Goal: Information Seeking & Learning: Learn about a topic

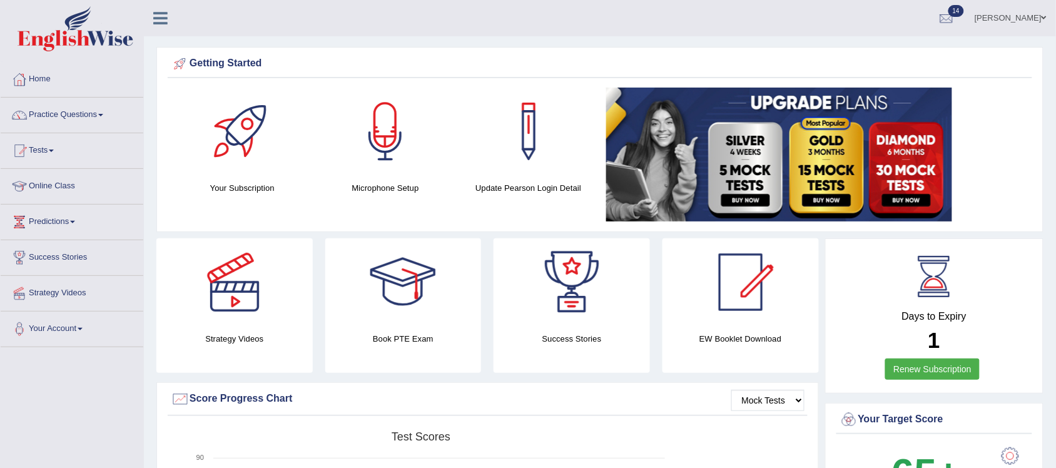
click at [267, 189] on h4 "Your Subscription" at bounding box center [242, 187] width 131 height 13
click at [241, 132] on div at bounding box center [242, 132] width 88 height 88
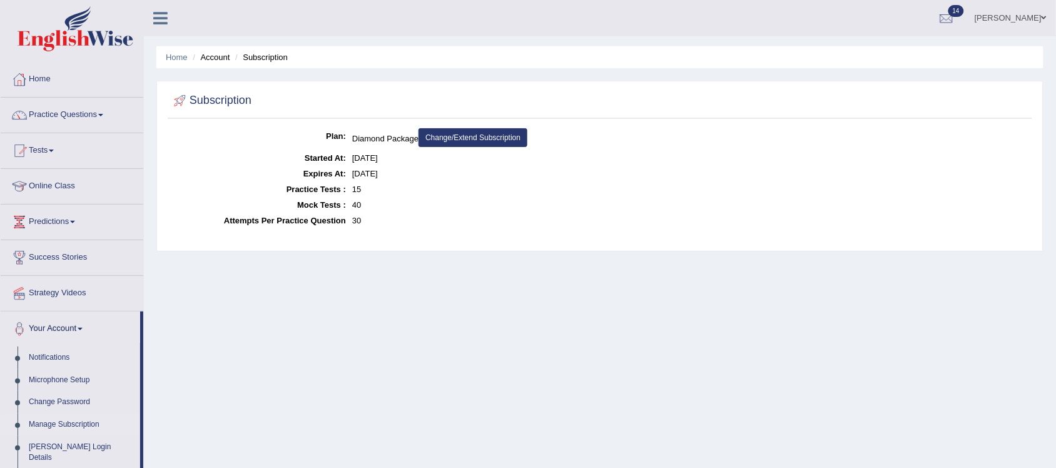
click at [511, 139] on link "Change/Extend Subscription" at bounding box center [472, 137] width 109 height 19
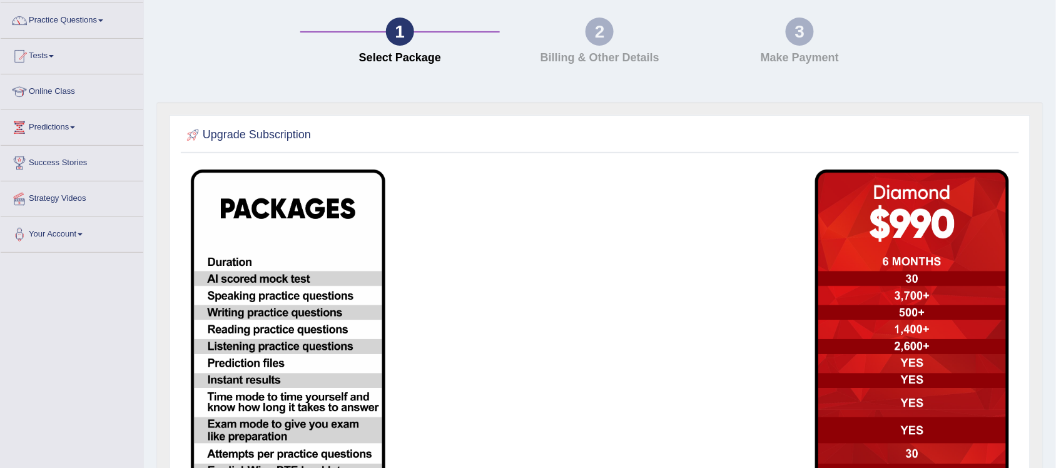
scroll to position [16, 0]
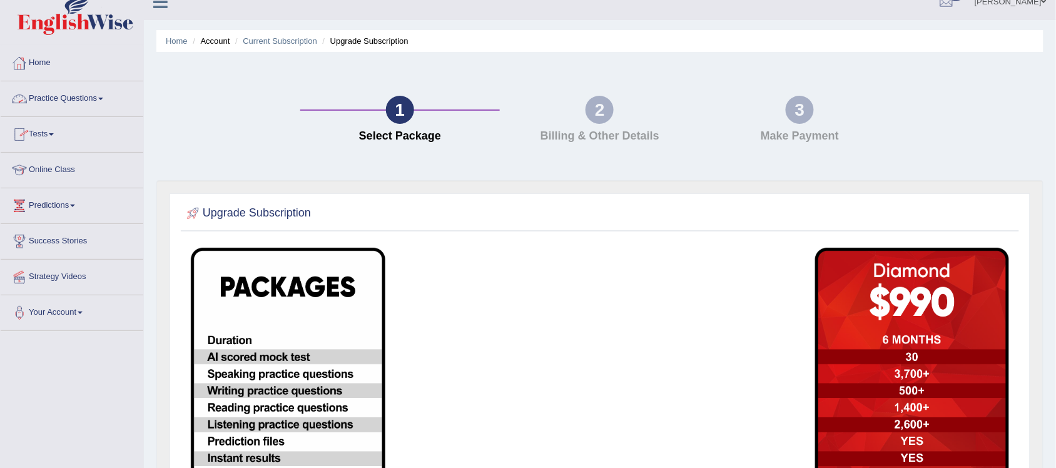
click at [105, 96] on link "Practice Questions" at bounding box center [72, 96] width 143 height 31
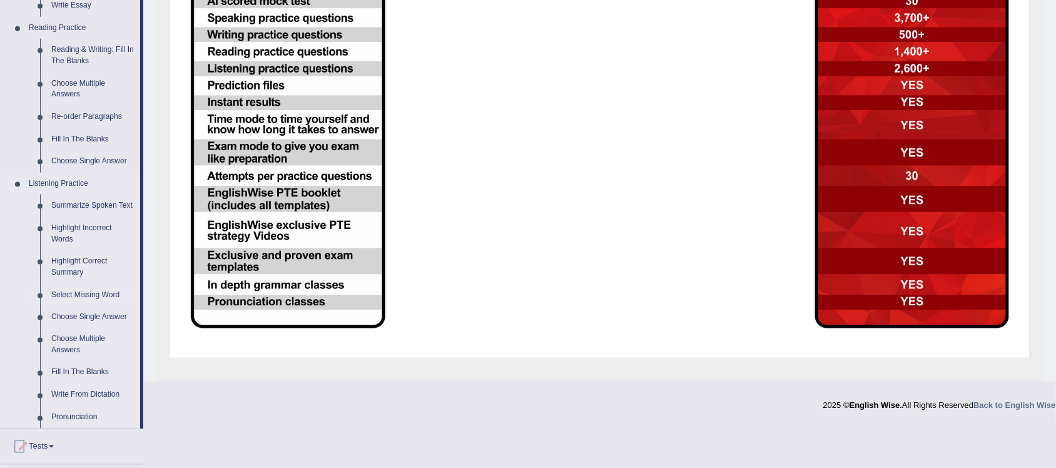
scroll to position [407, 0]
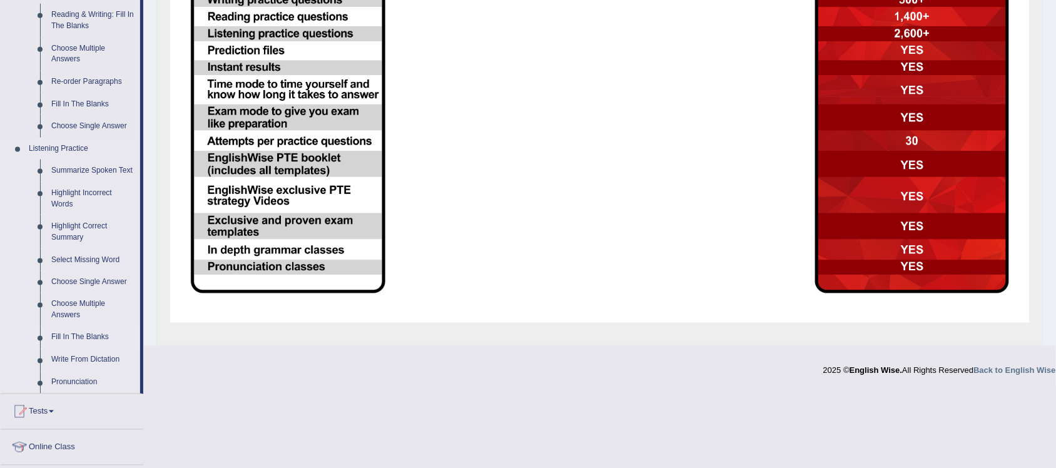
click at [88, 336] on link "Fill In The Blanks" at bounding box center [93, 337] width 94 height 23
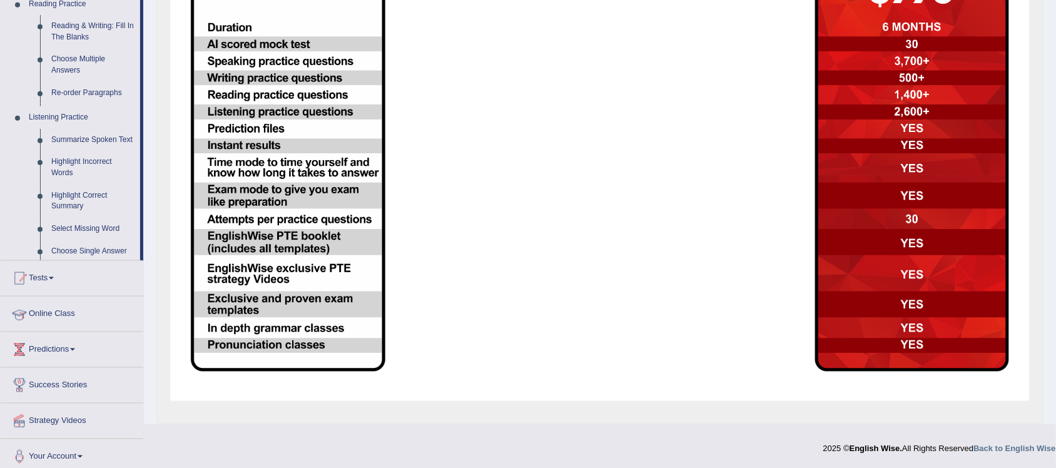
scroll to position [139, 0]
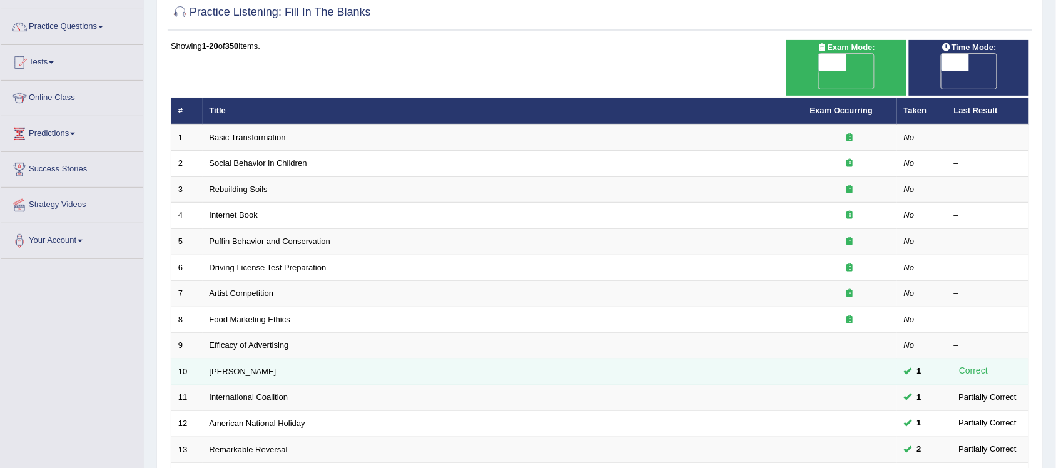
scroll to position [78, 0]
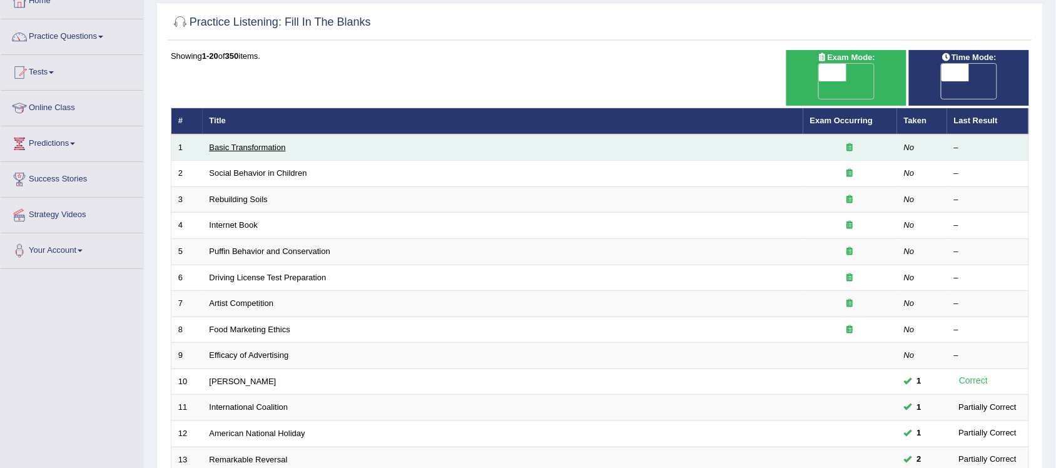
click at [278, 143] on link "Basic Transformation" at bounding box center [247, 147] width 76 height 9
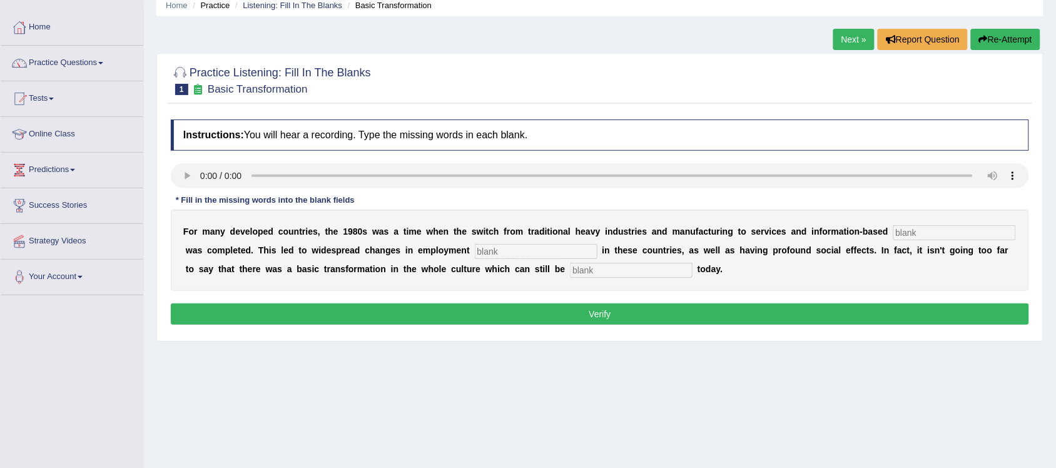
scroll to position [78, 0]
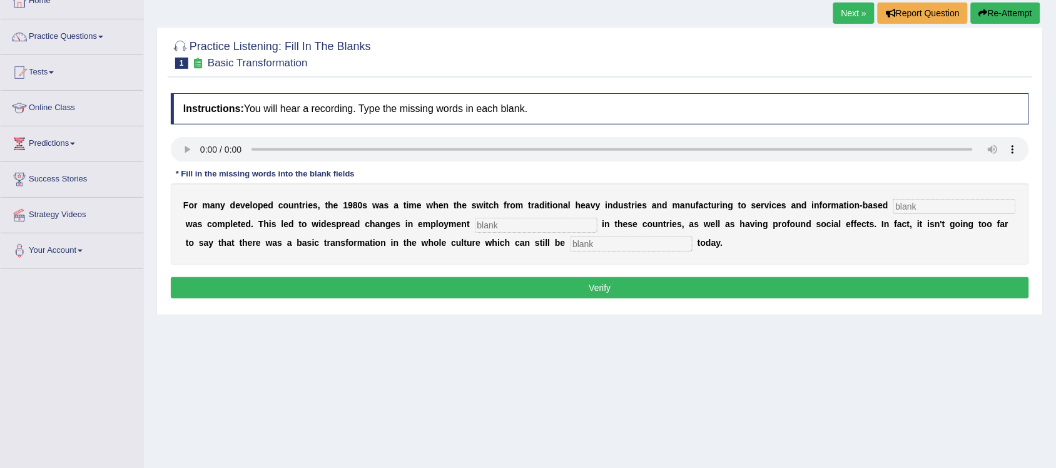
click at [929, 211] on input "text" at bounding box center [954, 206] width 123 height 15
type input "interprises"
click at [532, 225] on input "text" at bounding box center [536, 225] width 123 height 15
type input "power"
click at [647, 241] on input "text" at bounding box center [631, 243] width 123 height 15
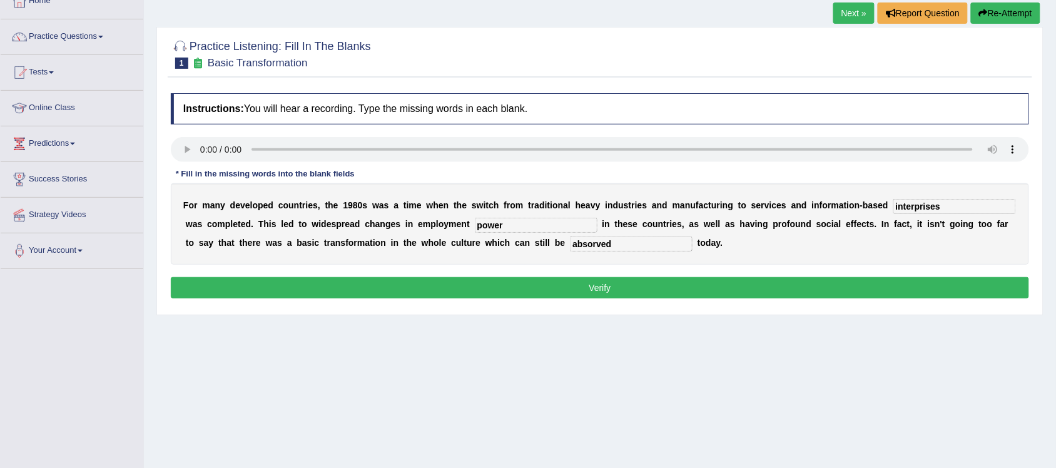
type input "absorved"
click at [839, 286] on button "Verify" at bounding box center [600, 287] width 858 height 21
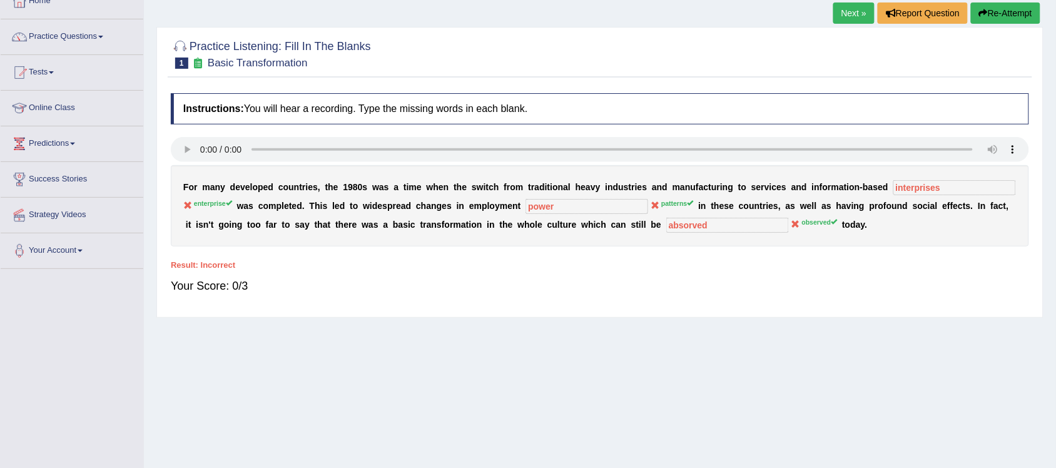
click at [849, 14] on link "Next »" at bounding box center [853, 13] width 41 height 21
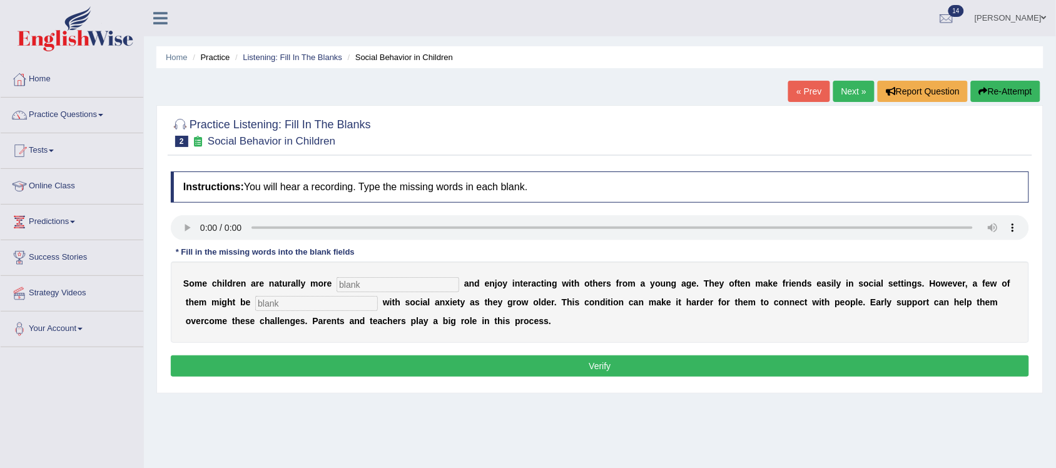
scroll to position [78, 0]
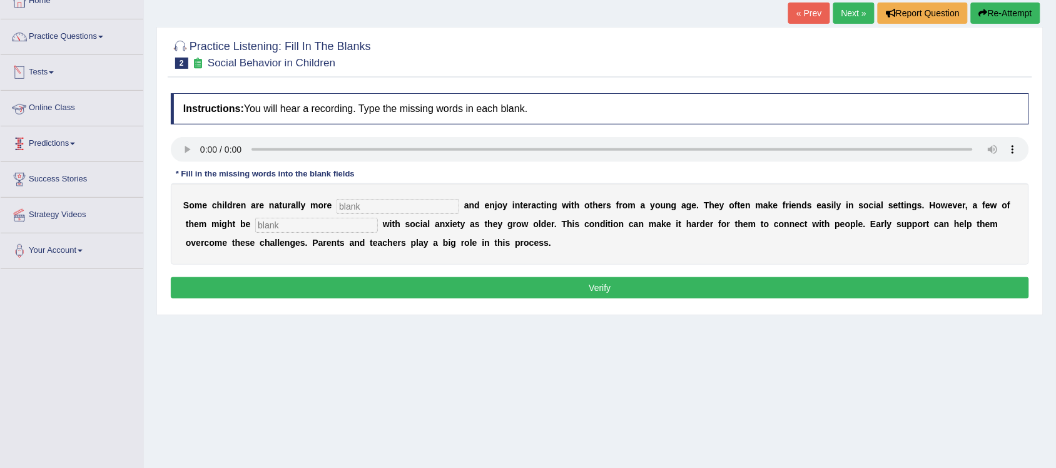
click at [404, 204] on input "text" at bounding box center [397, 206] width 123 height 15
type input "sociable"
click at [292, 224] on input "text" at bounding box center [316, 225] width 123 height 15
type input "diagnosed"
click at [558, 298] on button "Verify" at bounding box center [600, 287] width 858 height 21
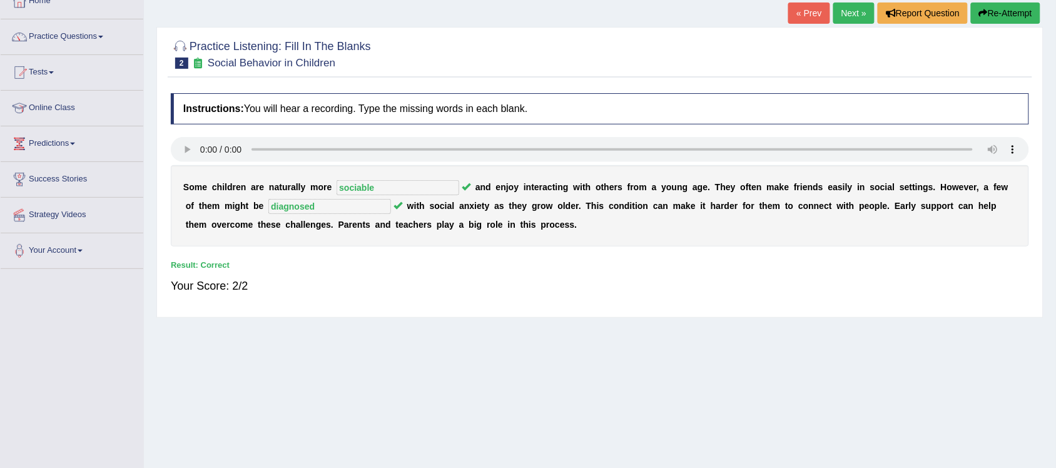
click at [854, 9] on link "Next »" at bounding box center [853, 13] width 41 height 21
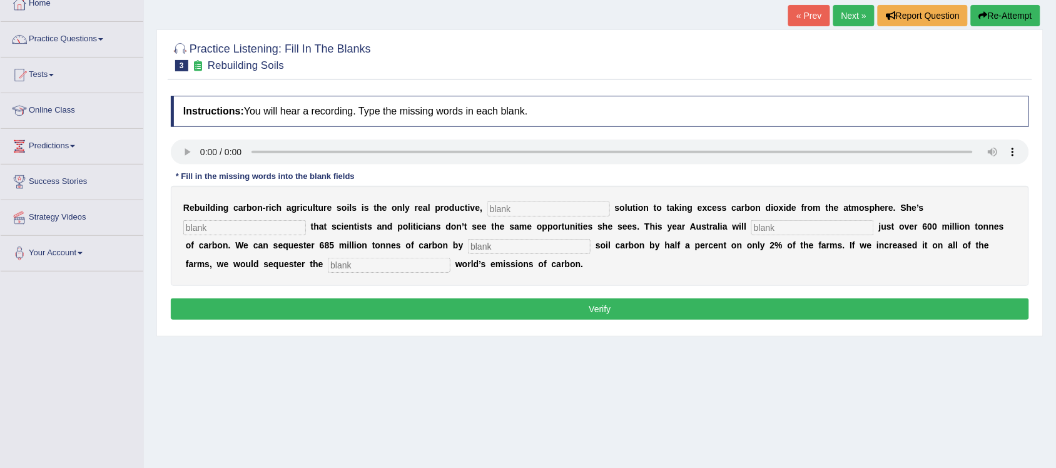
scroll to position [78, 0]
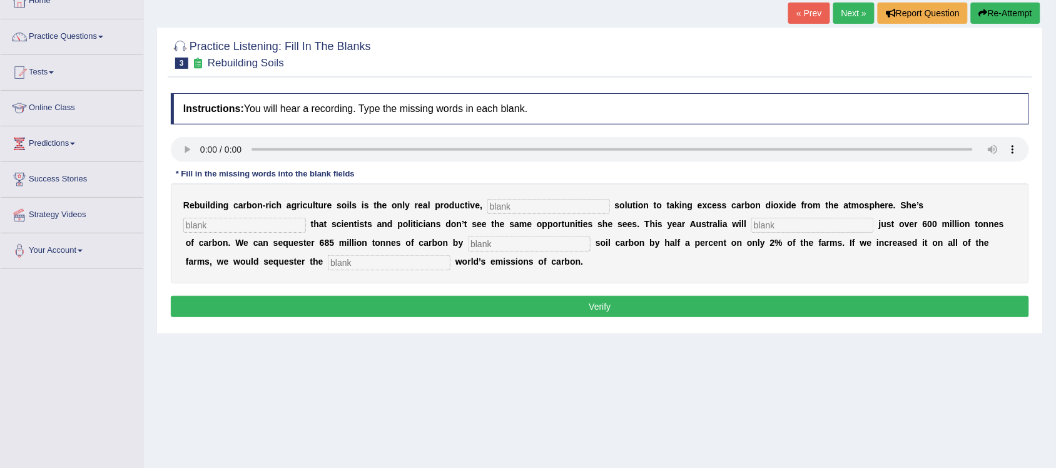
click at [568, 203] on input "text" at bounding box center [548, 206] width 123 height 15
type input "permanent"
click at [251, 229] on input "text" at bounding box center [244, 225] width 123 height 15
type input "frustrated"
click at [823, 223] on input "text" at bounding box center [812, 225] width 123 height 15
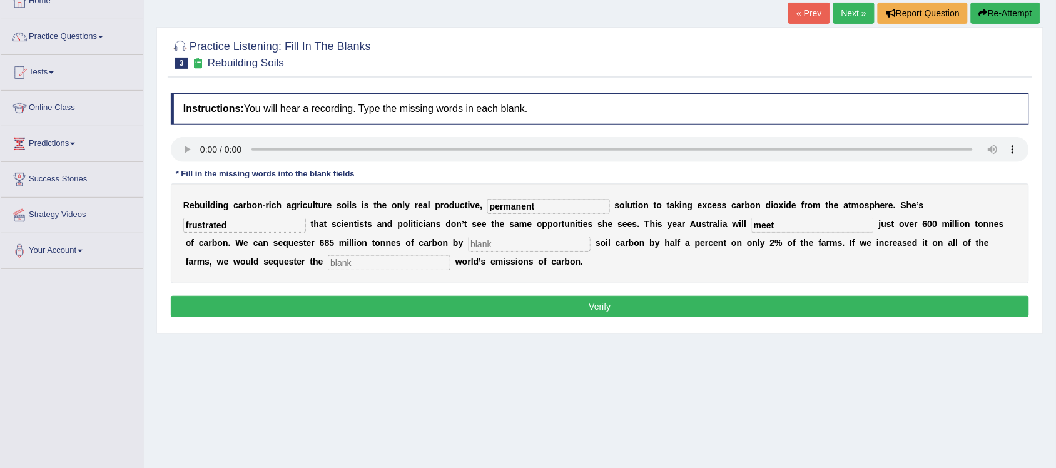
type input "meet"
click at [480, 242] on input "text" at bounding box center [529, 243] width 123 height 15
type input "increasing"
click at [335, 258] on input "text" at bounding box center [389, 262] width 123 height 15
type input "whole"
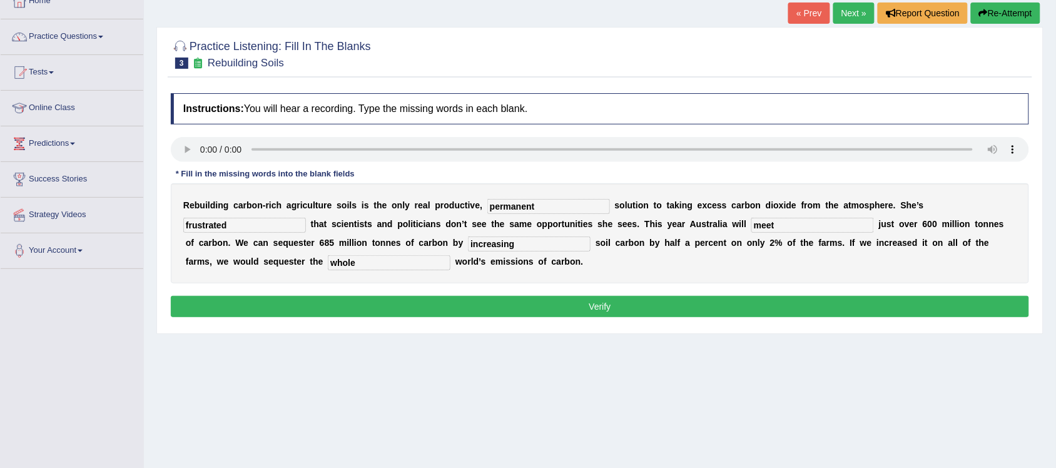
click at [588, 304] on button "Verify" at bounding box center [600, 306] width 858 height 21
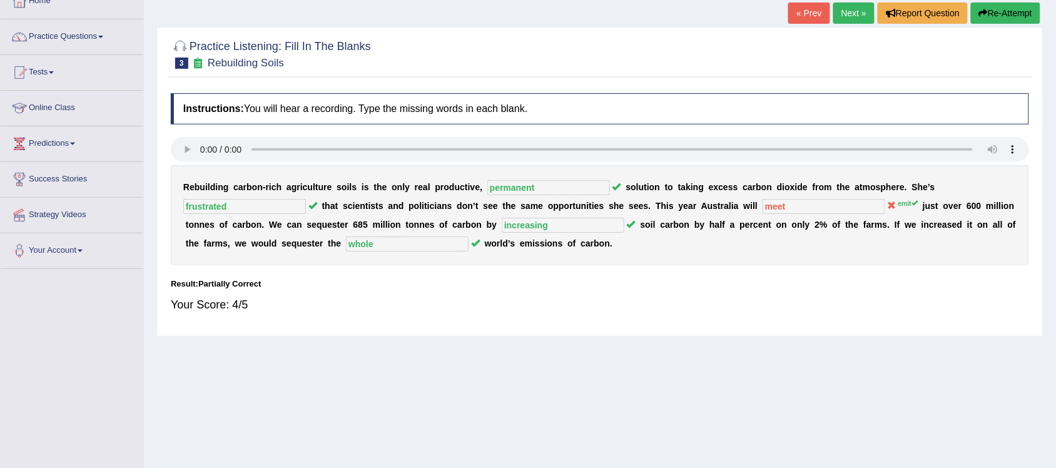
click at [848, 18] on link "Next »" at bounding box center [853, 13] width 41 height 21
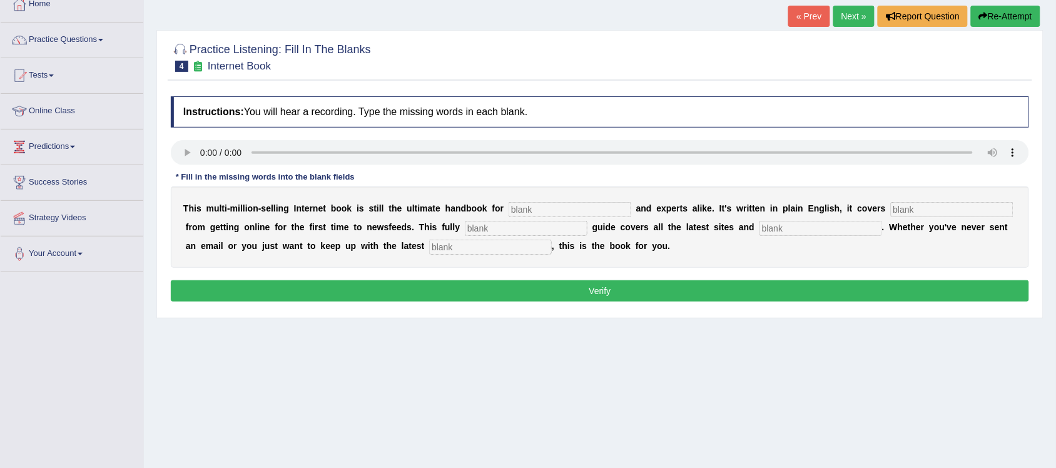
scroll to position [78, 0]
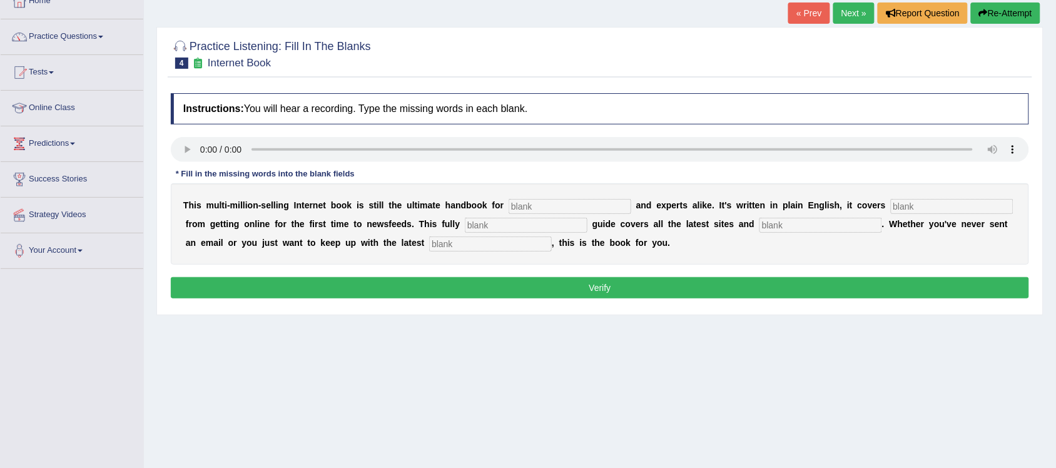
click at [554, 203] on input "text" at bounding box center [569, 206] width 123 height 15
type input "nobels"
click at [921, 211] on input "text" at bounding box center [951, 206] width 123 height 15
type input "everything"
click at [495, 222] on input "text" at bounding box center [526, 225] width 123 height 15
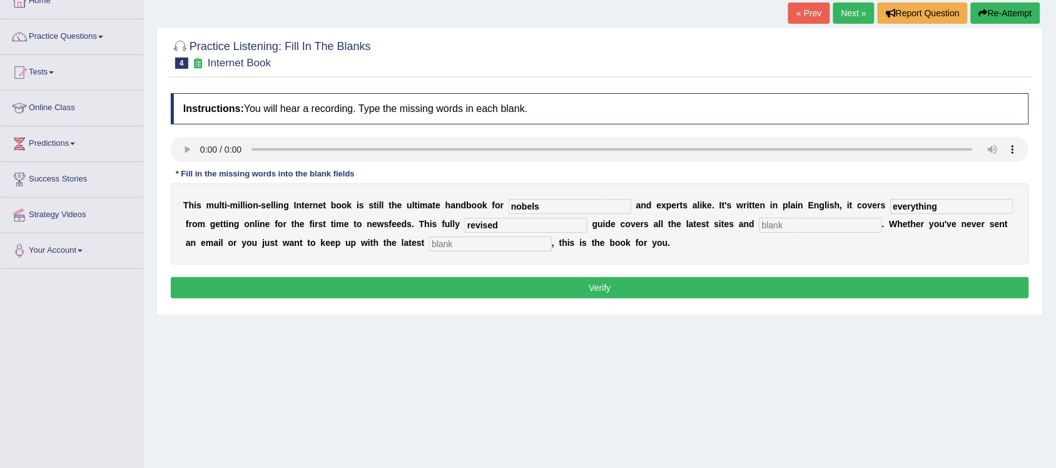
type input "revised"
click at [829, 219] on input "text" at bounding box center [820, 225] width 123 height 15
type input "crazies"
click at [500, 242] on input "text" at bounding box center [490, 243] width 123 height 15
type input "developments"
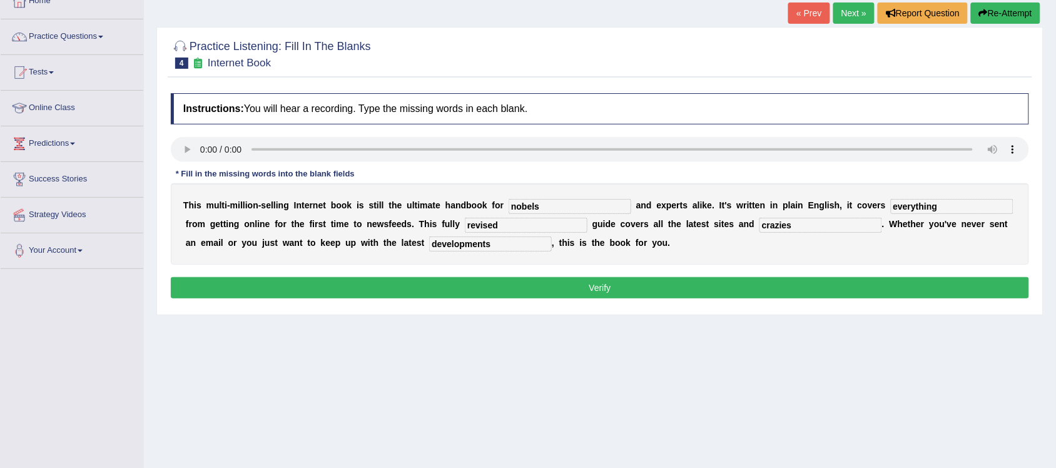
click at [503, 283] on button "Verify" at bounding box center [600, 287] width 858 height 21
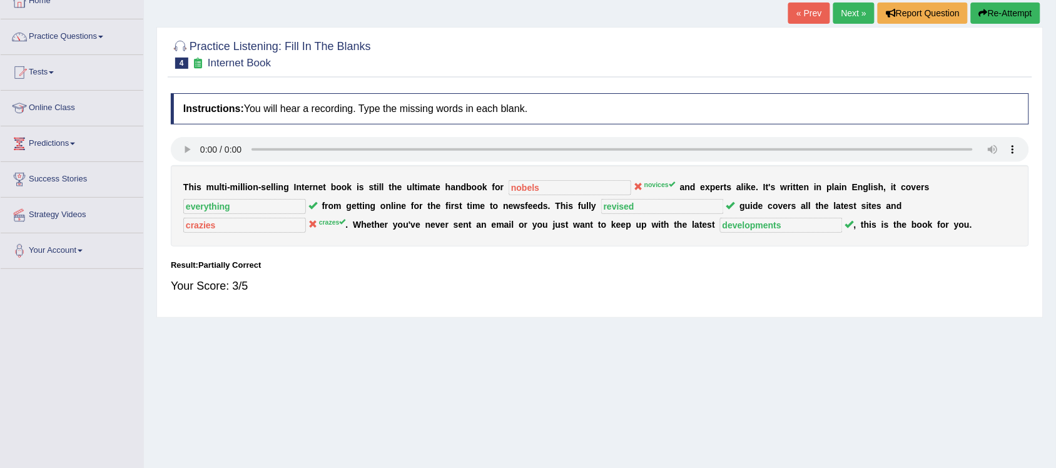
click at [848, 14] on link "Next »" at bounding box center [853, 13] width 41 height 21
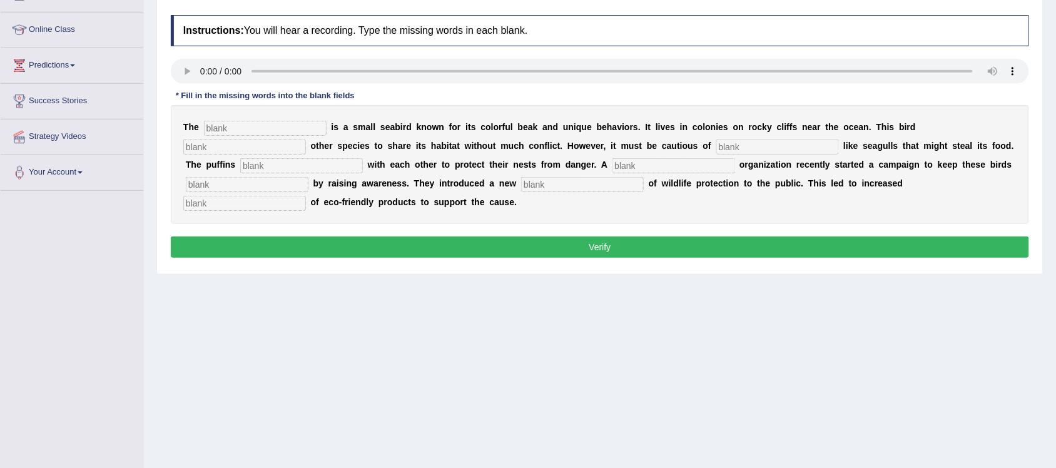
click at [274, 135] on input "text" at bounding box center [265, 128] width 123 height 15
type input "puffins"
click at [285, 139] on input "text" at bounding box center [244, 146] width 123 height 15
type input "allows"
click at [737, 148] on input "text" at bounding box center [777, 146] width 123 height 15
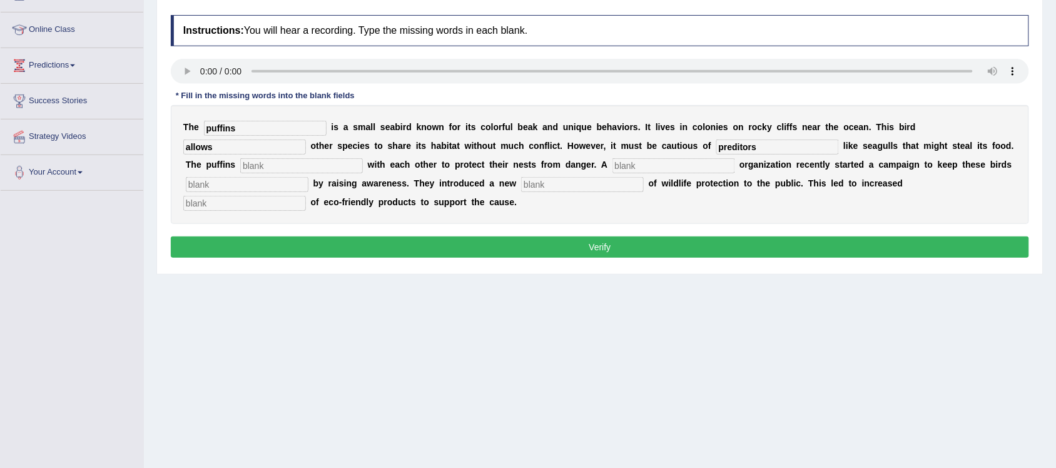
type input "preditors"
click at [268, 163] on input "text" at bounding box center [301, 165] width 123 height 15
type input "collaborate"
click at [632, 169] on input "text" at bounding box center [673, 165] width 123 height 15
type input "corporate"
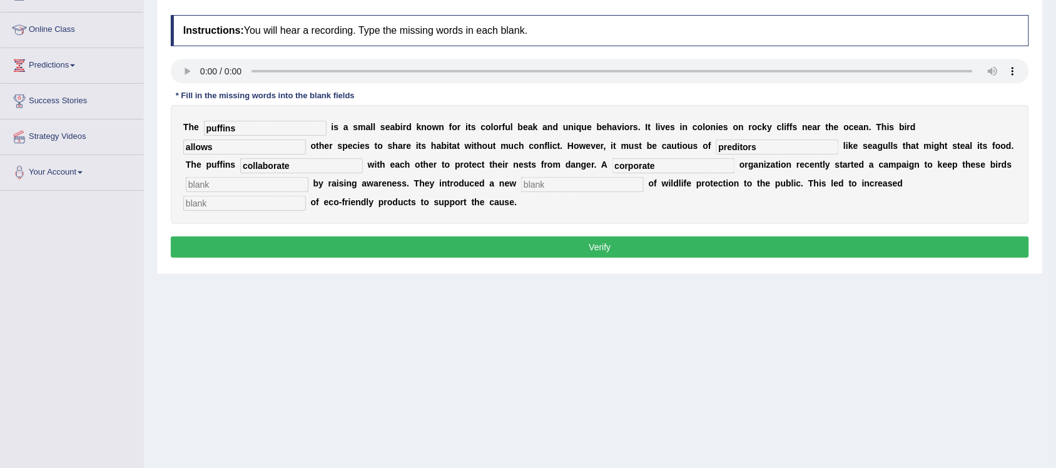
click at [280, 185] on input "text" at bounding box center [247, 184] width 123 height 15
type input "save"
click at [560, 186] on input "text" at bounding box center [582, 184] width 123 height 15
type input "conception"
click at [281, 210] on input "text" at bounding box center [244, 203] width 123 height 15
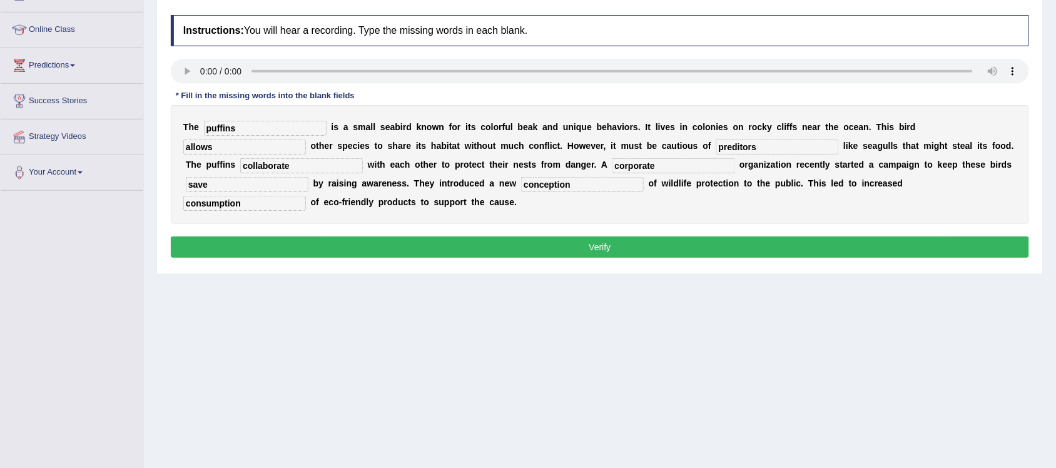
type input "consumption"
click at [436, 243] on button "Verify" at bounding box center [600, 246] width 858 height 21
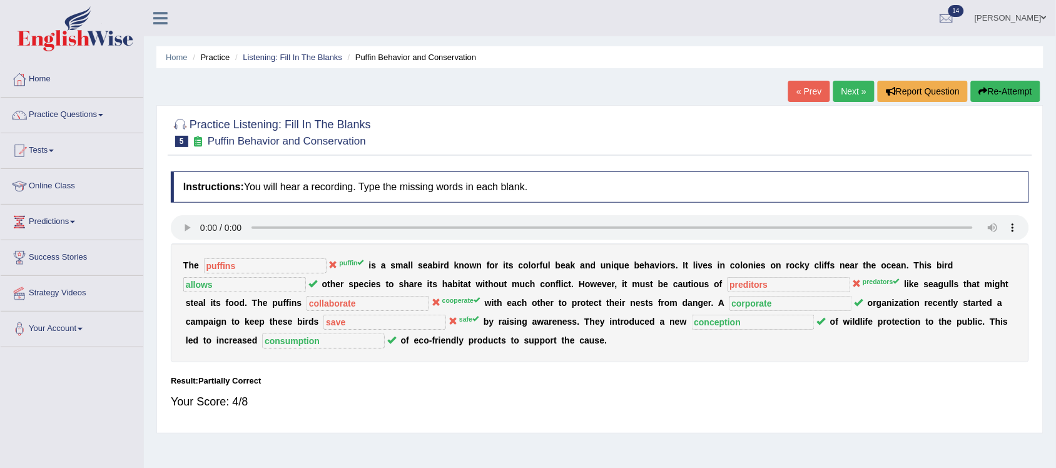
click at [852, 86] on link "Next »" at bounding box center [853, 91] width 41 height 21
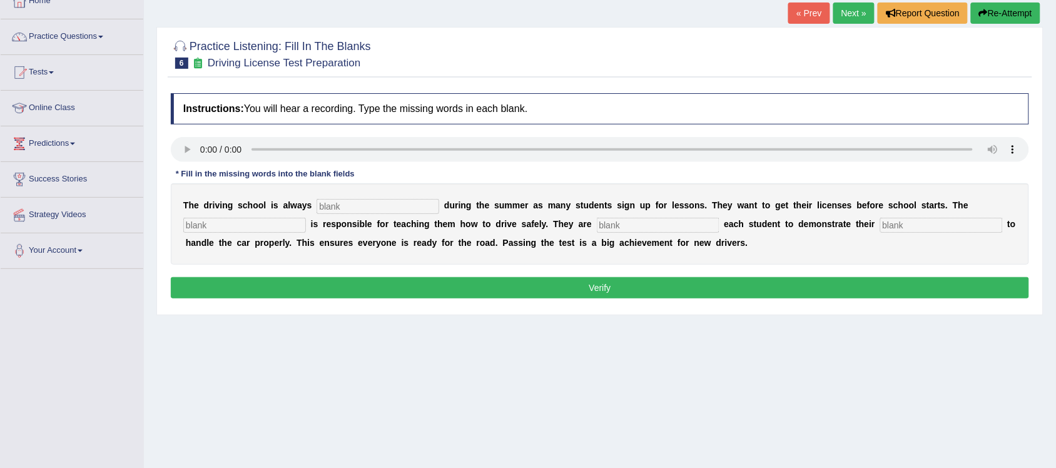
click at [365, 204] on input "text" at bounding box center [377, 206] width 123 height 15
type input "busy"
click at [256, 223] on input "text" at bounding box center [244, 225] width 123 height 15
type input "instructure"
click at [657, 226] on input "text" at bounding box center [658, 225] width 123 height 15
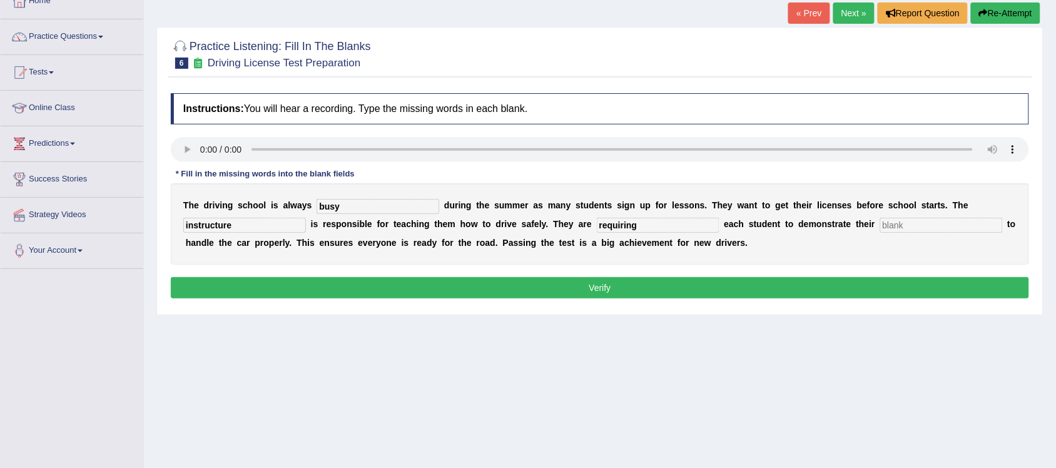
type input "requiring"
click at [901, 223] on input "text" at bounding box center [941, 225] width 123 height 15
type input "ability"
click at [600, 285] on button "Verify" at bounding box center [600, 287] width 858 height 21
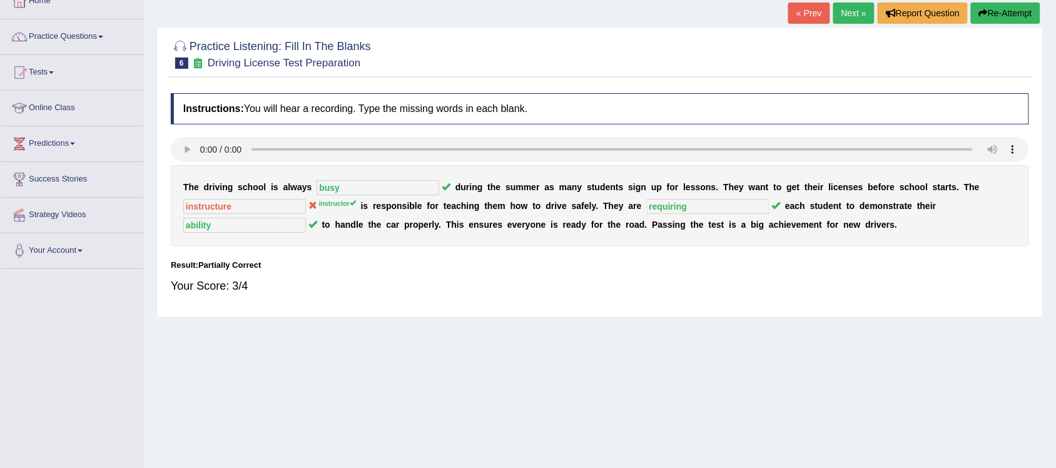
click at [845, 17] on link "Next »" at bounding box center [853, 13] width 41 height 21
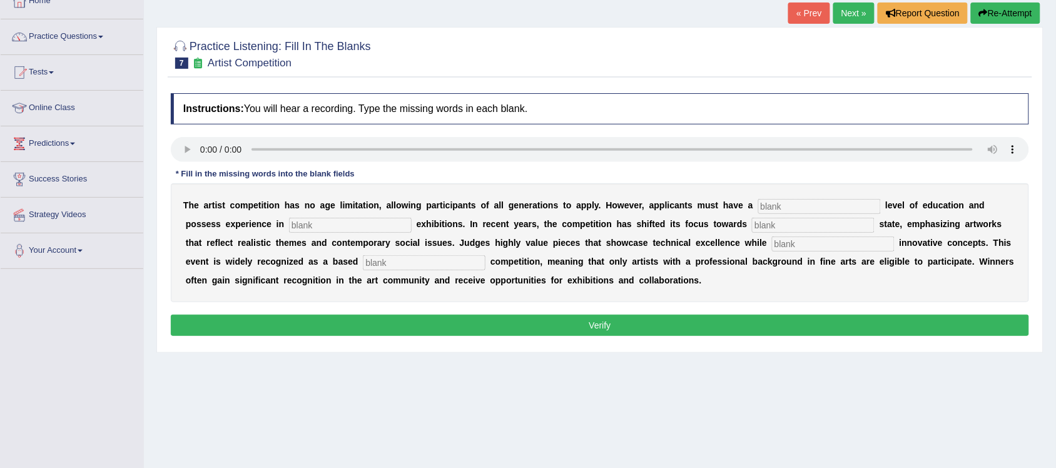
click at [785, 209] on input "text" at bounding box center [819, 206] width 123 height 15
type input "graduate"
click at [411, 226] on b at bounding box center [413, 224] width 5 height 10
click at [326, 218] on input "text" at bounding box center [350, 225] width 123 height 15
type input "cultural"
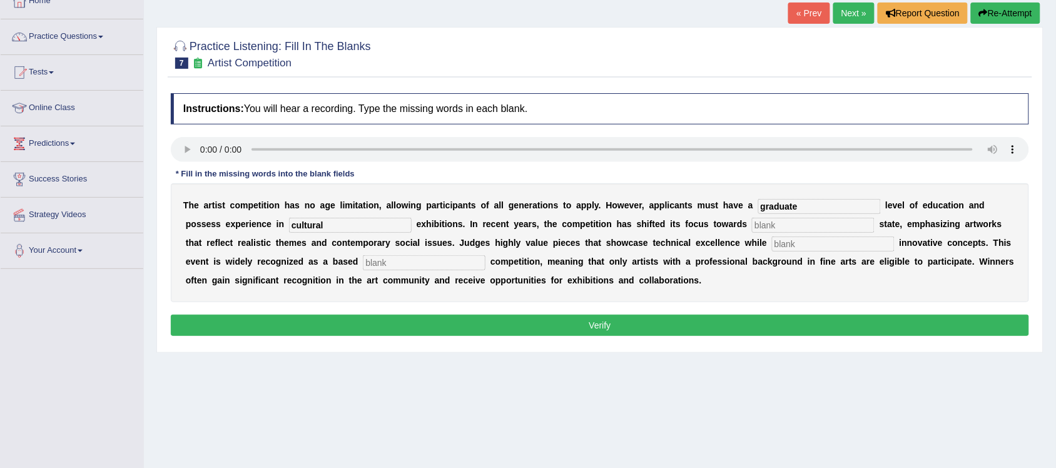
click at [799, 229] on input "text" at bounding box center [813, 225] width 123 height 15
type input "real"
click at [808, 247] on input "text" at bounding box center [833, 243] width 123 height 15
type input "incorporating"
click at [376, 258] on input "text" at bounding box center [424, 262] width 123 height 15
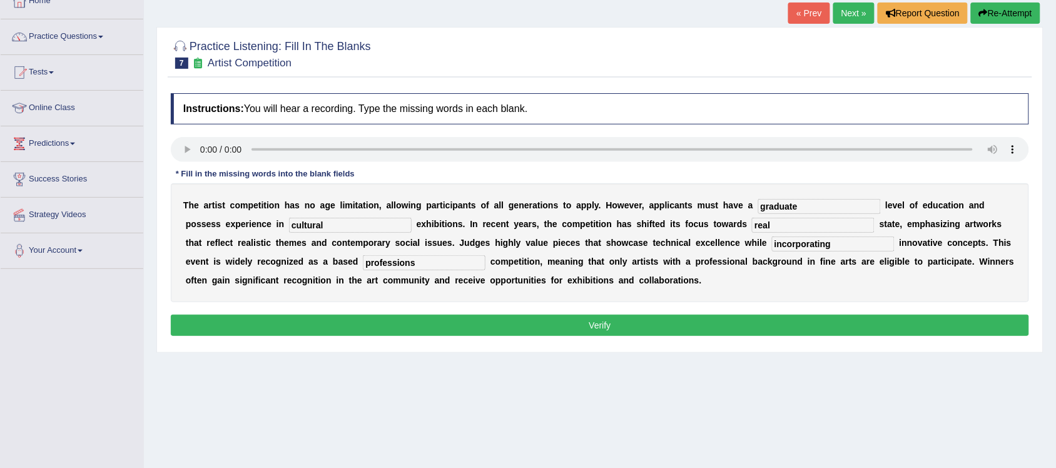
type input "professions"
click at [728, 323] on button "Verify" at bounding box center [600, 325] width 858 height 21
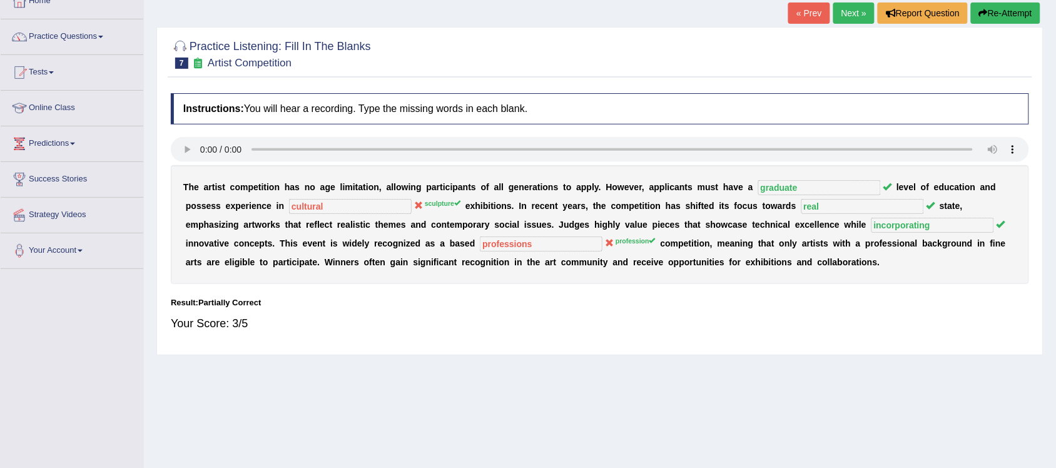
click at [848, 8] on link "Next »" at bounding box center [853, 13] width 41 height 21
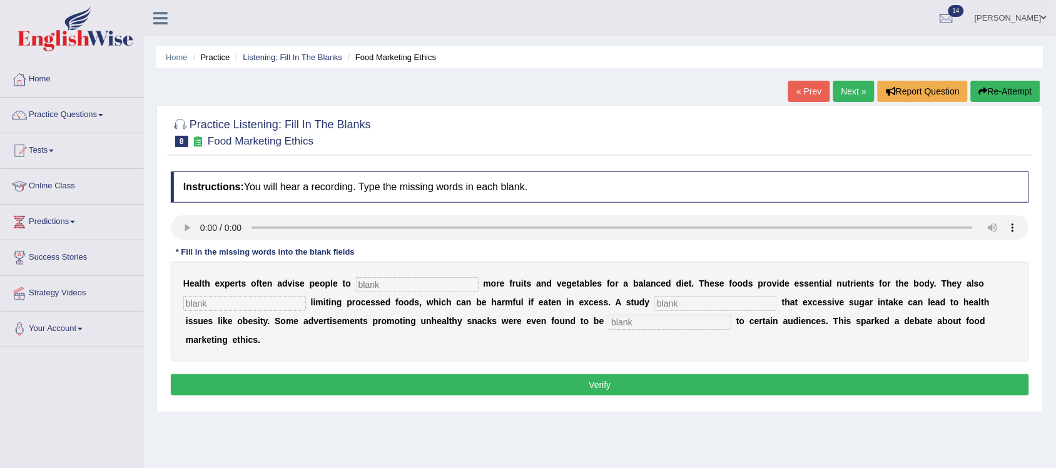
scroll to position [78, 0]
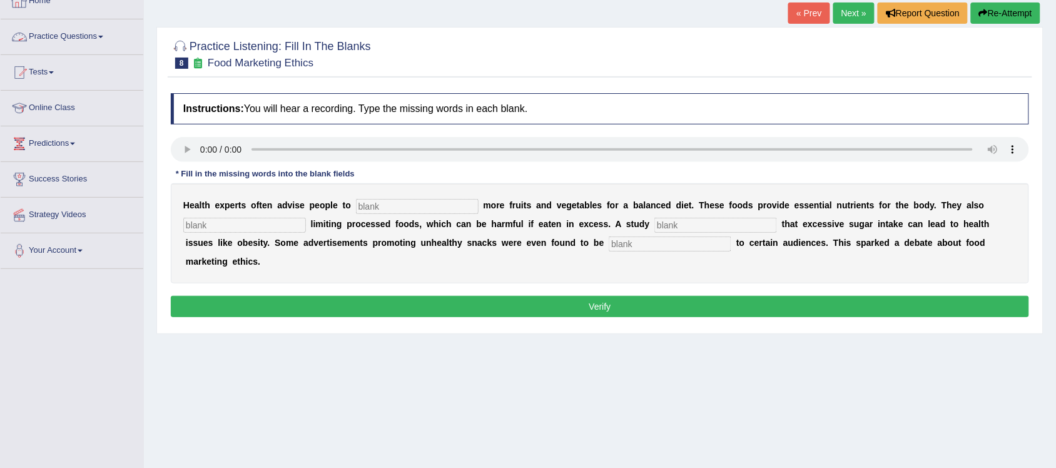
click at [403, 200] on input "text" at bounding box center [417, 206] width 123 height 15
type input "consume"
click at [264, 229] on input "text" at bounding box center [244, 225] width 123 height 15
type input "recommended"
click at [740, 230] on input "text" at bounding box center [715, 225] width 123 height 15
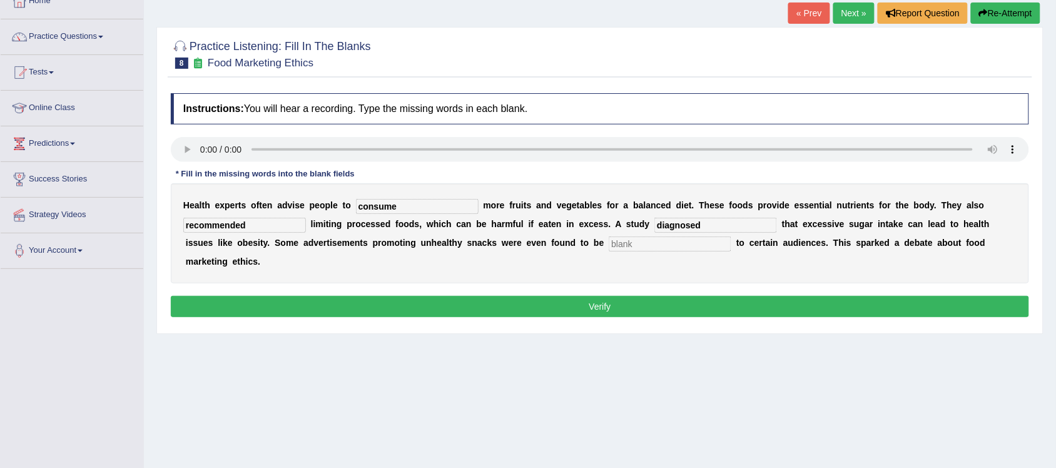
type input "diagnosed"
click at [705, 242] on input "text" at bounding box center [669, 243] width 123 height 15
type input "fensive"
click at [687, 306] on button "Verify" at bounding box center [600, 306] width 858 height 21
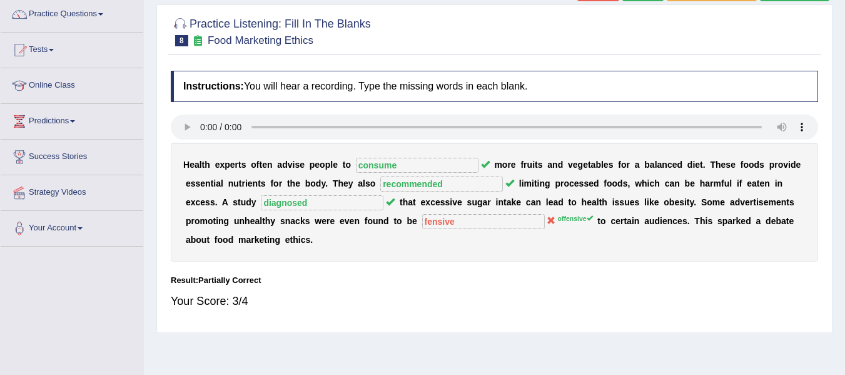
scroll to position [79, 0]
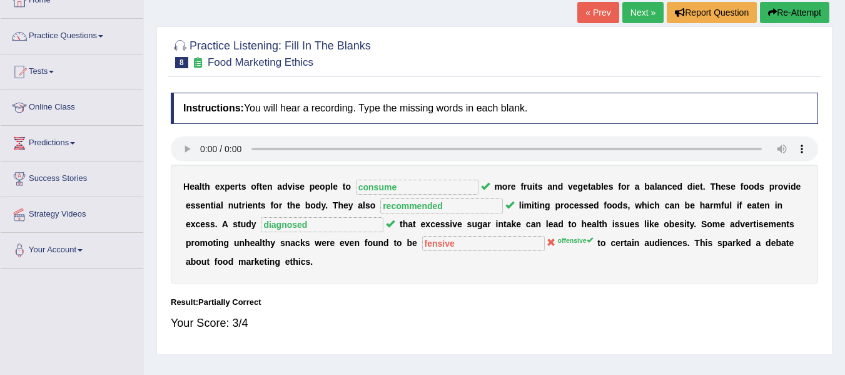
click at [645, 16] on link "Next »" at bounding box center [642, 12] width 41 height 21
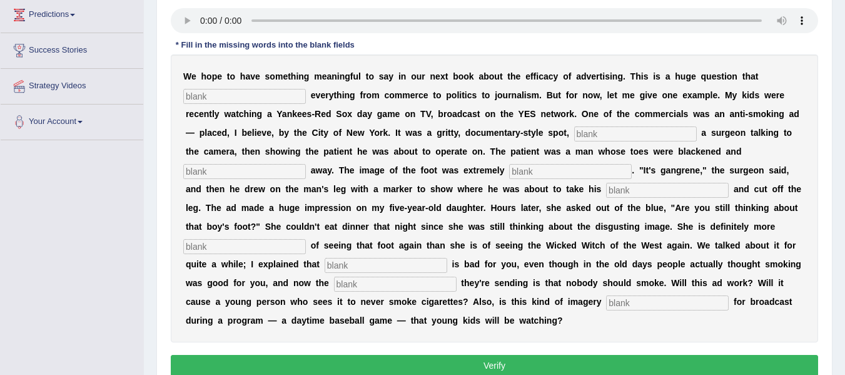
scroll to position [188, 0]
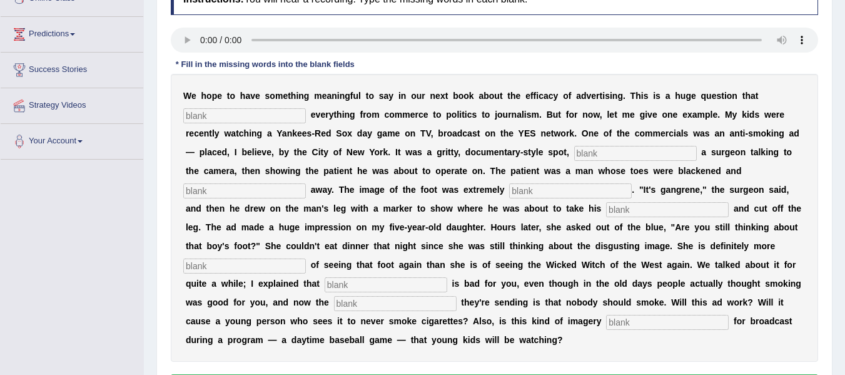
click at [287, 112] on input "text" at bounding box center [244, 115] width 123 height 15
type input "impact"
click at [672, 154] on input "text" at bounding box center [635, 153] width 123 height 15
type input "featuring"
click at [266, 183] on input "text" at bounding box center [244, 190] width 123 height 15
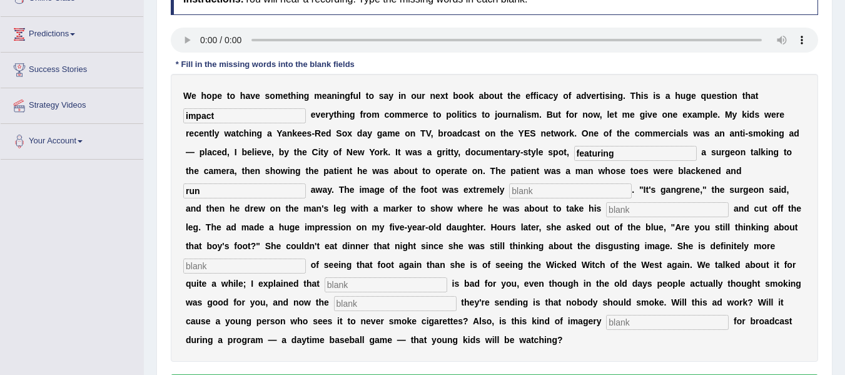
type input "run"
click at [538, 195] on input "text" at bounding box center [570, 190] width 123 height 15
type input "disgusting"
click at [640, 204] on input "text" at bounding box center [667, 209] width 123 height 15
type input "haksaw"
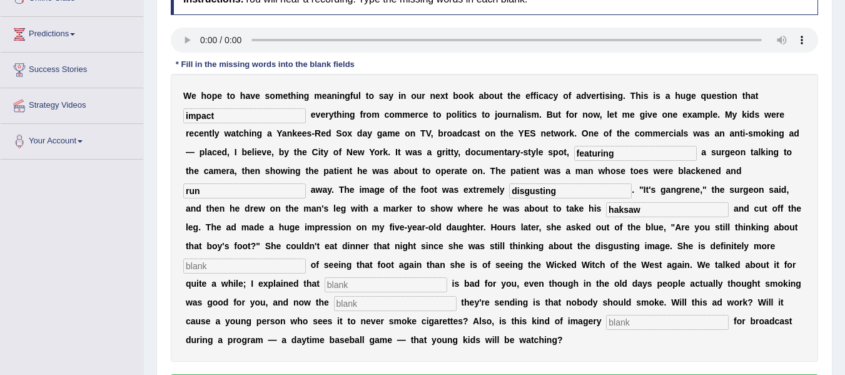
click at [270, 268] on input "text" at bounding box center [244, 265] width 123 height 15
type input "scared"
click at [388, 287] on input "text" at bounding box center [386, 284] width 123 height 15
type input "smoking"
click at [623, 327] on input "text" at bounding box center [667, 322] width 123 height 15
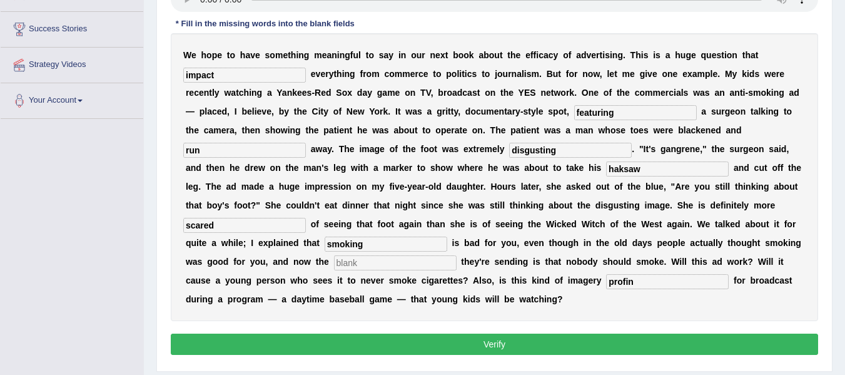
scroll to position [250, 0]
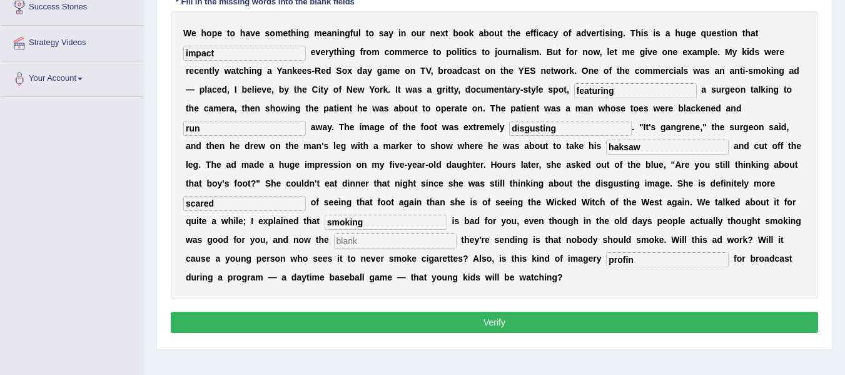
type input "profin"
click at [547, 321] on button "Verify" at bounding box center [494, 321] width 647 height 21
click at [388, 241] on input "text" at bounding box center [395, 240] width 123 height 15
type input "a"
click at [420, 320] on button "Verify" at bounding box center [494, 321] width 647 height 21
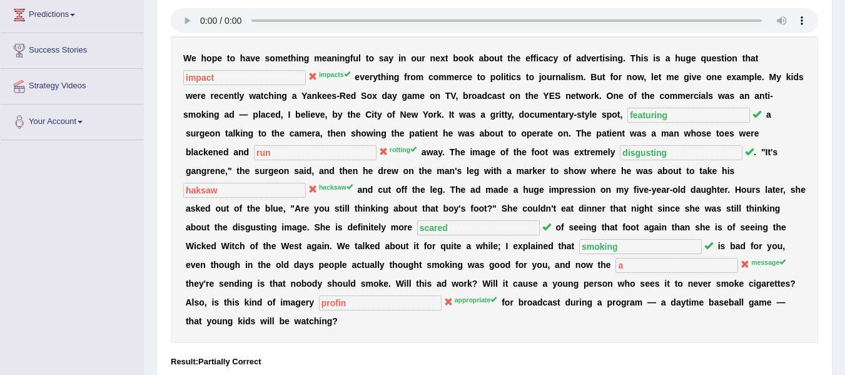
scroll to position [188, 0]
